Goal: Information Seeking & Learning: Find specific fact

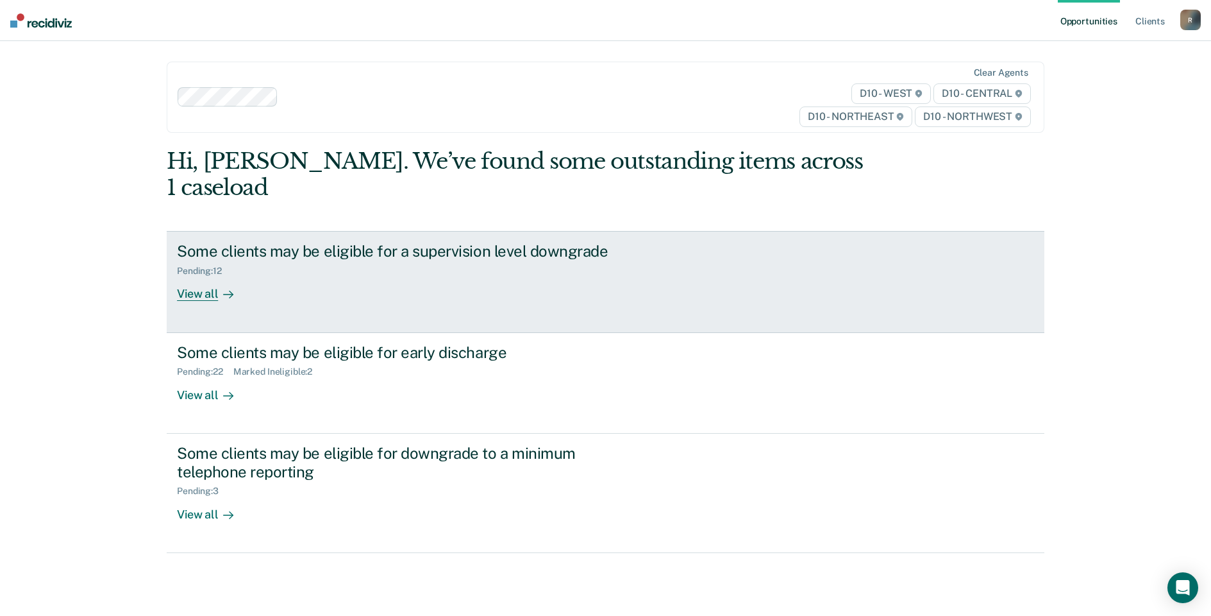
click at [195, 276] on div "View all" at bounding box center [213, 288] width 72 height 25
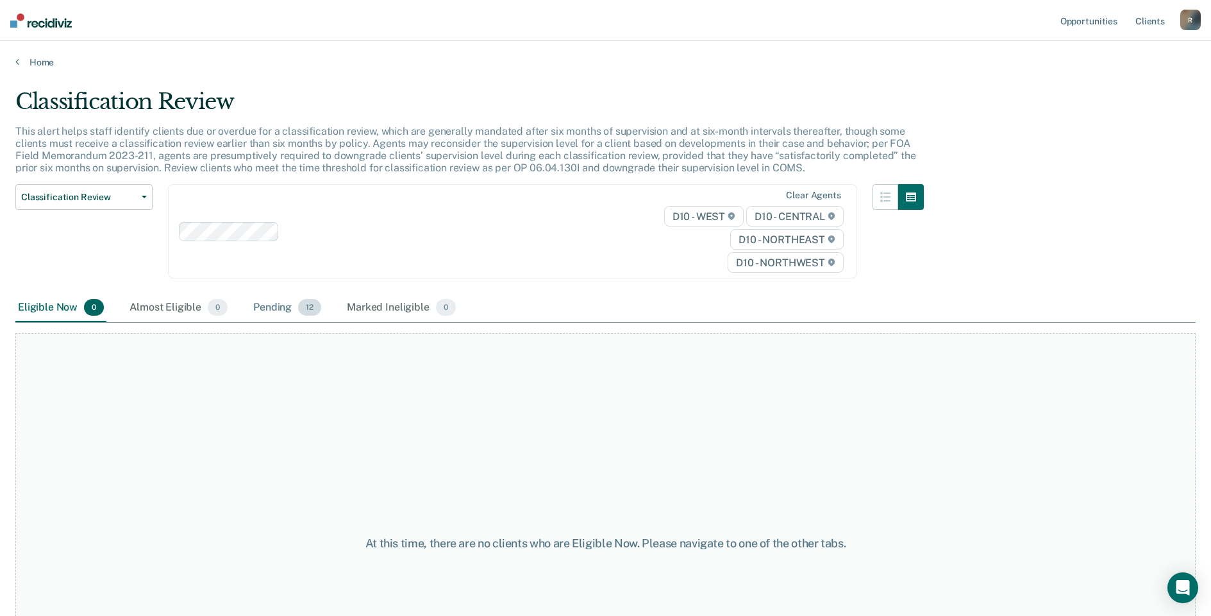
click at [265, 308] on div "Pending 12" at bounding box center [287, 308] width 73 height 28
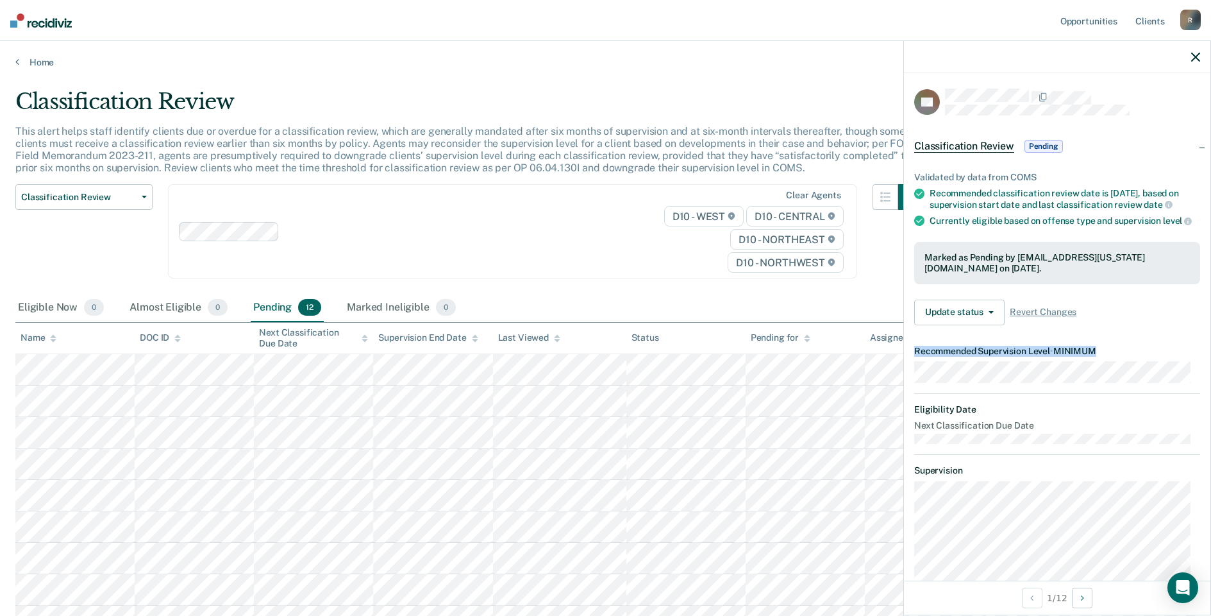
click at [1154, 383] on dl "Recommended Supervision Level • MINIMUM" at bounding box center [1058, 364] width 286 height 37
copy dt "Recommended Supervision Level • MINIMUM"
